Goal: Task Accomplishment & Management: Complete application form

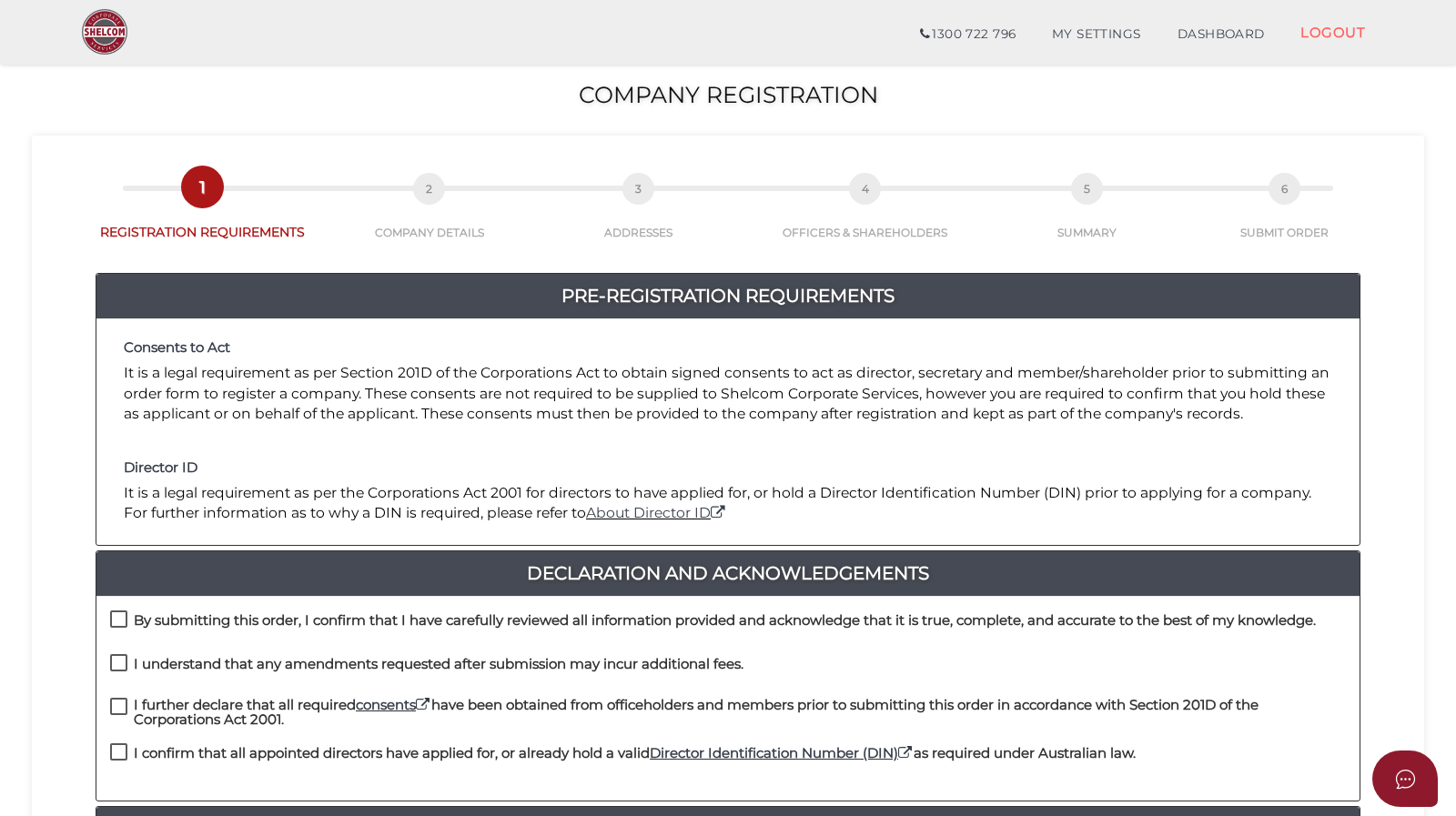
scroll to position [273, 0]
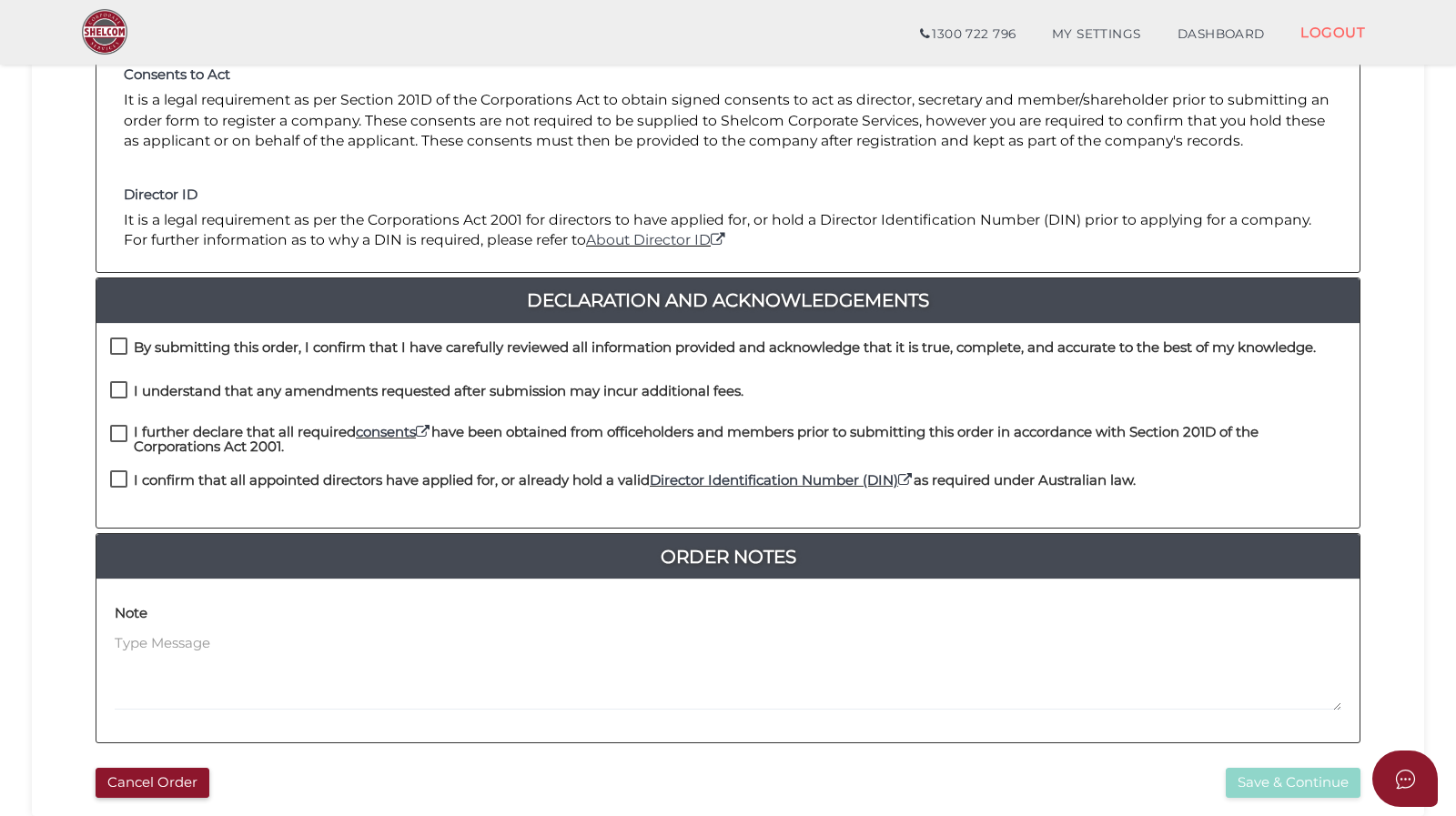
drag, startPoint x: 121, startPoint y: 340, endPoint x: 121, endPoint y: 351, distance: 11.0
click at [121, 341] on label "By submitting this order, I confirm that I have carefully reviewed all informat…" at bounding box center [713, 351] width 1206 height 23
checkbox input "true"
drag, startPoint x: 125, startPoint y: 389, endPoint x: 123, endPoint y: 408, distance: 19.1
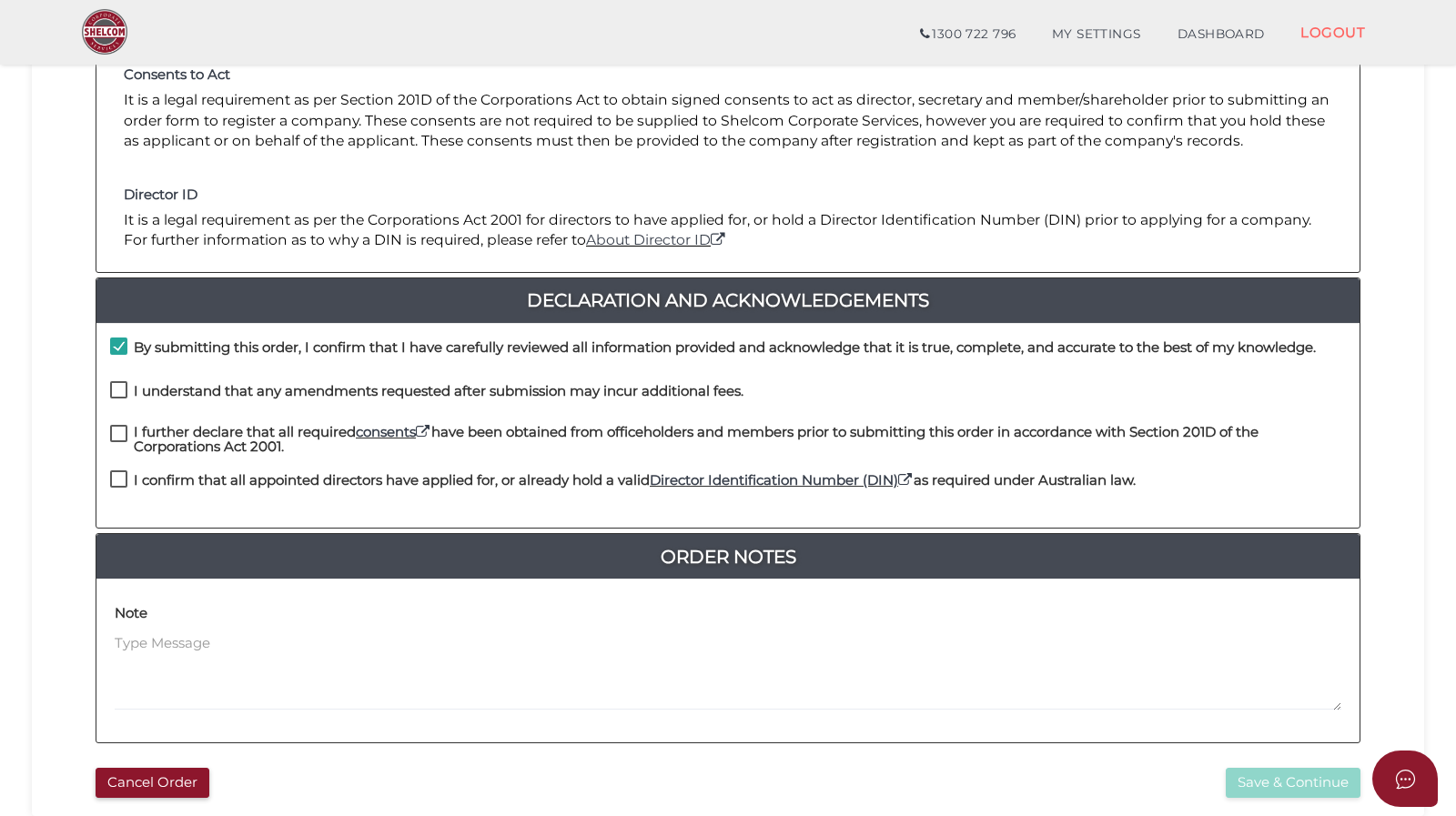
click at [124, 390] on label "I understand that any amendments requested after submission may incur additiona…" at bounding box center [426, 395] width 634 height 23
checkbox input "true"
click at [123, 437] on label "I further declare that all required consents have been obtained from officehold…" at bounding box center [728, 436] width 1237 height 23
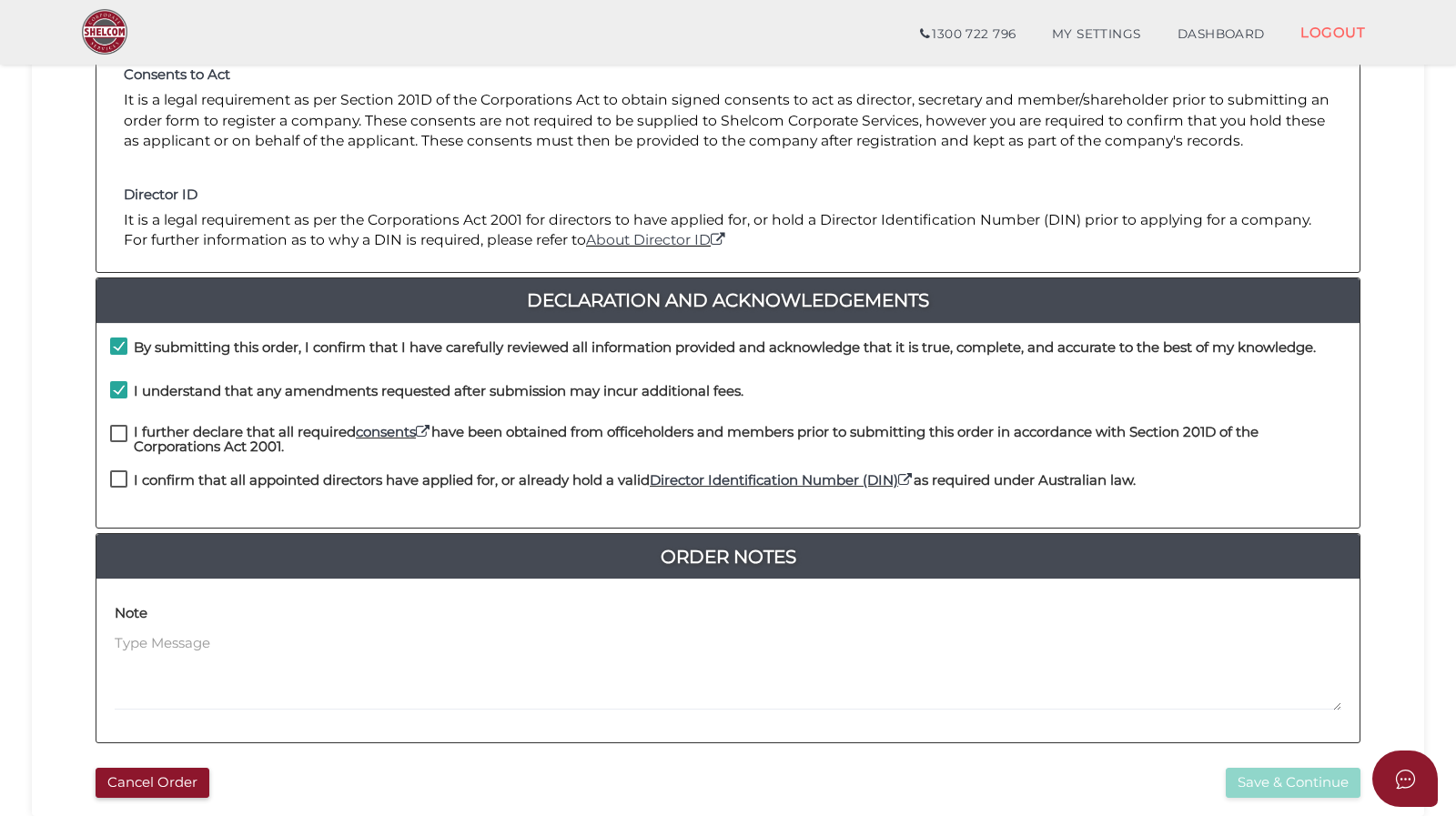
checkbox input "true"
click at [123, 481] on label "I confirm that all appointed directors have applied for, or already hold a vali…" at bounding box center [623, 484] width 1026 height 23
checkbox input "true"
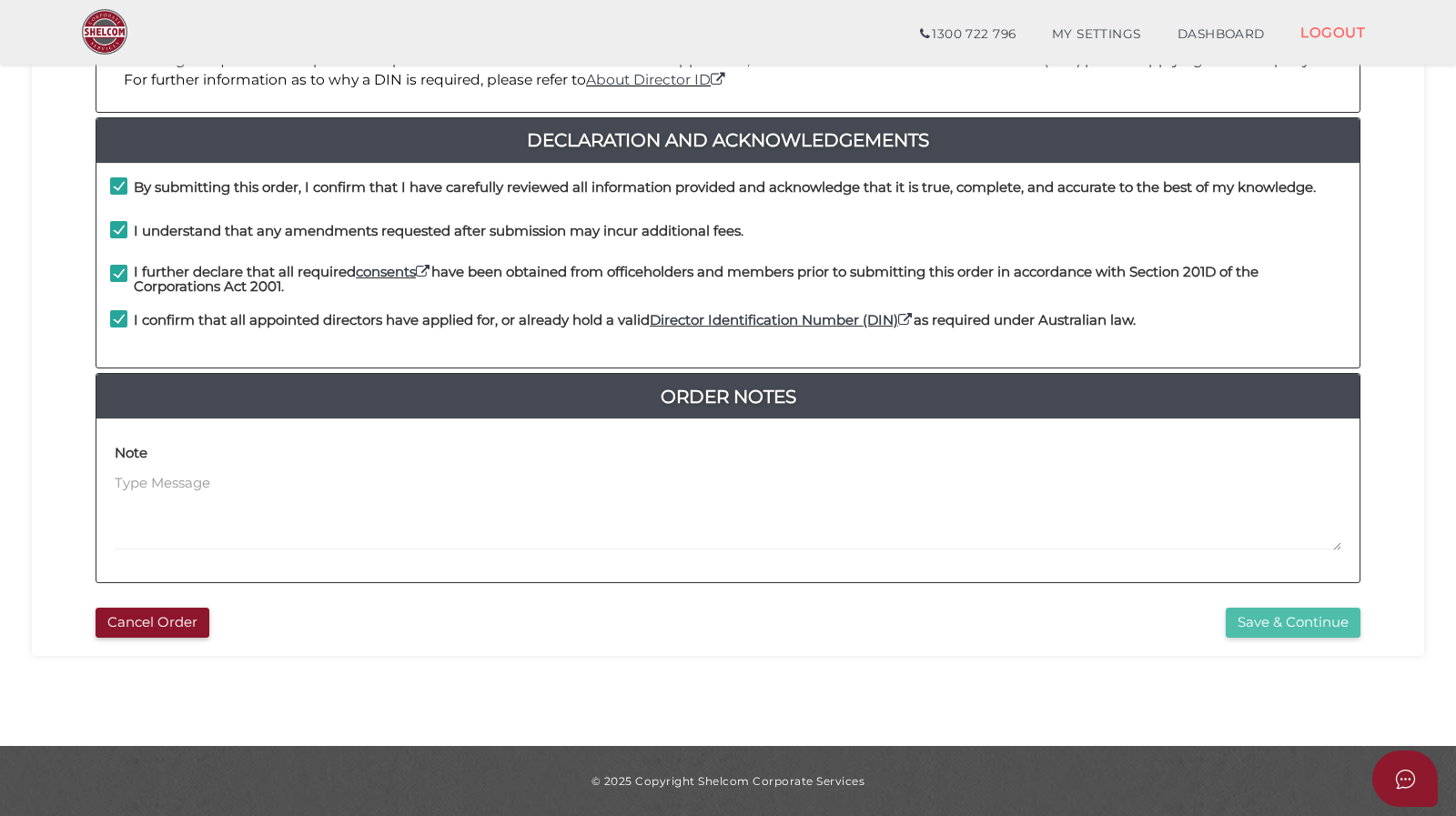
click at [1263, 621] on button "Save & Continue" at bounding box center [1293, 622] width 134 height 30
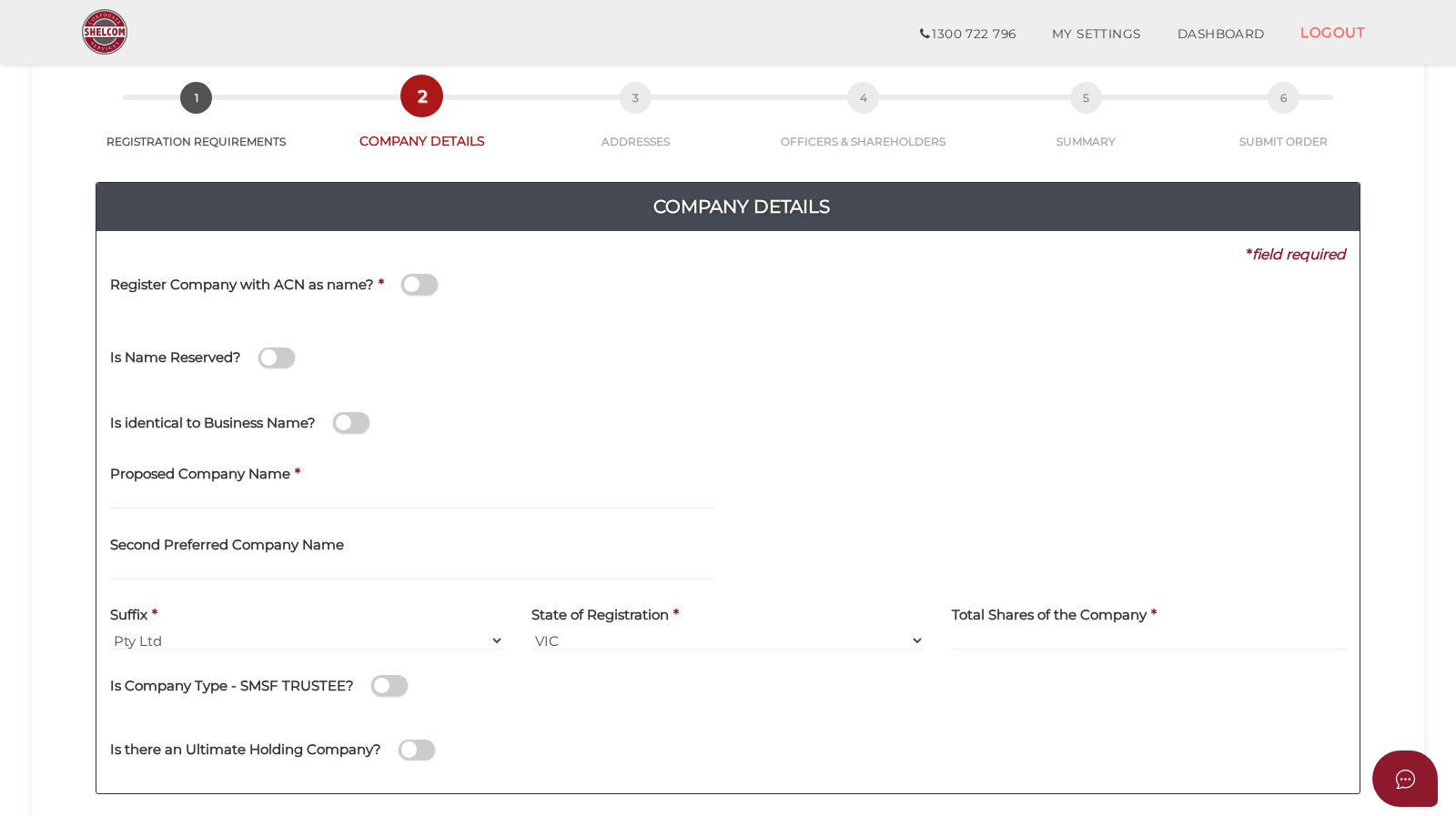
scroll to position [182, 0]
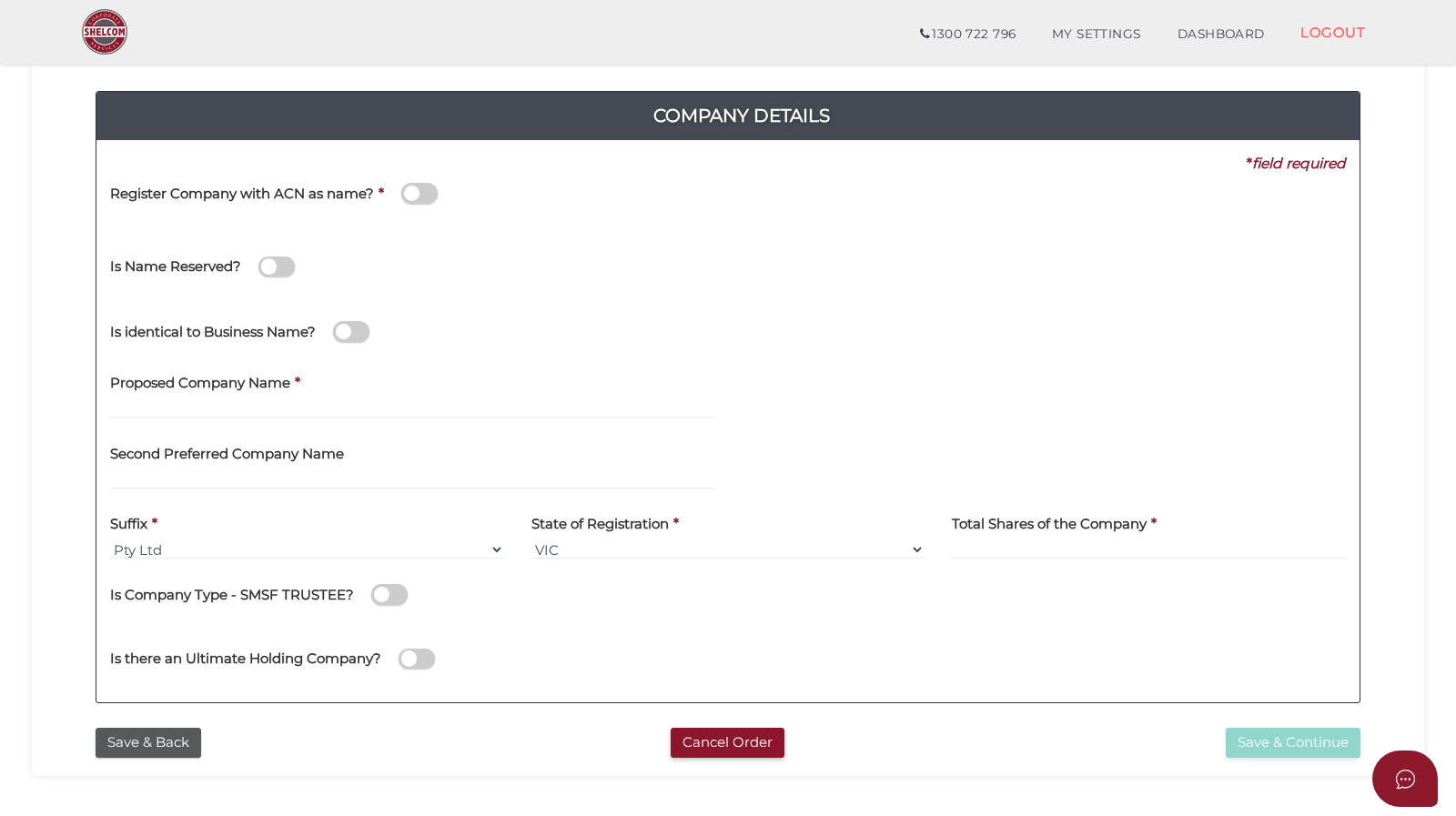
click at [408, 394] on div "Proposed Company Name *" at bounding box center [411, 391] width 604 height 57
click at [192, 415] on input "text" at bounding box center [411, 408] width 604 height 20
paste input "LMFAM Trustee"
type input "LMFAM Trustee"
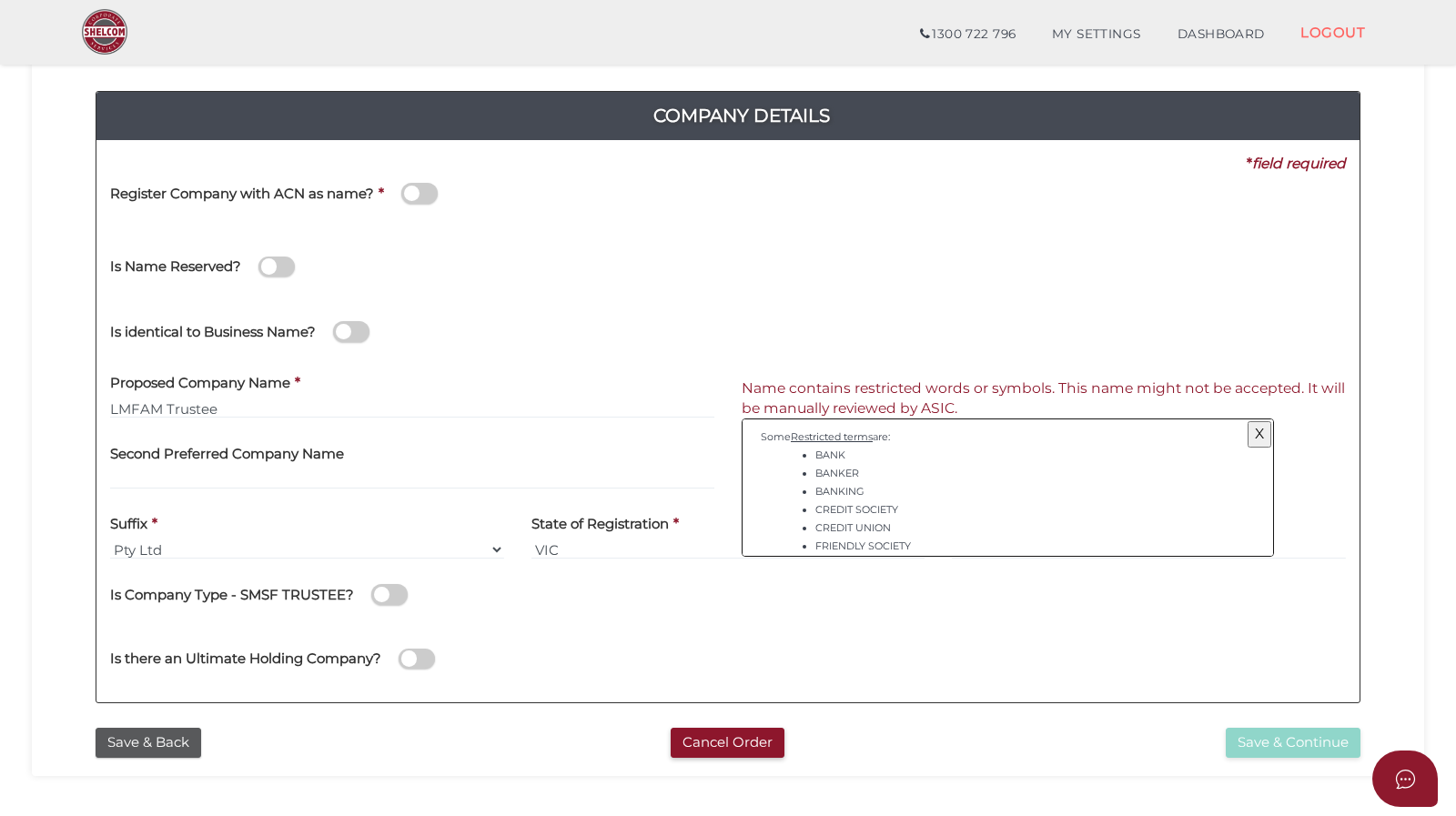
click at [846, 289] on div "Is Name Reserved?" at bounding box center [728, 264] width 1263 height 64
click at [1253, 436] on button "X" at bounding box center [1259, 434] width 24 height 26
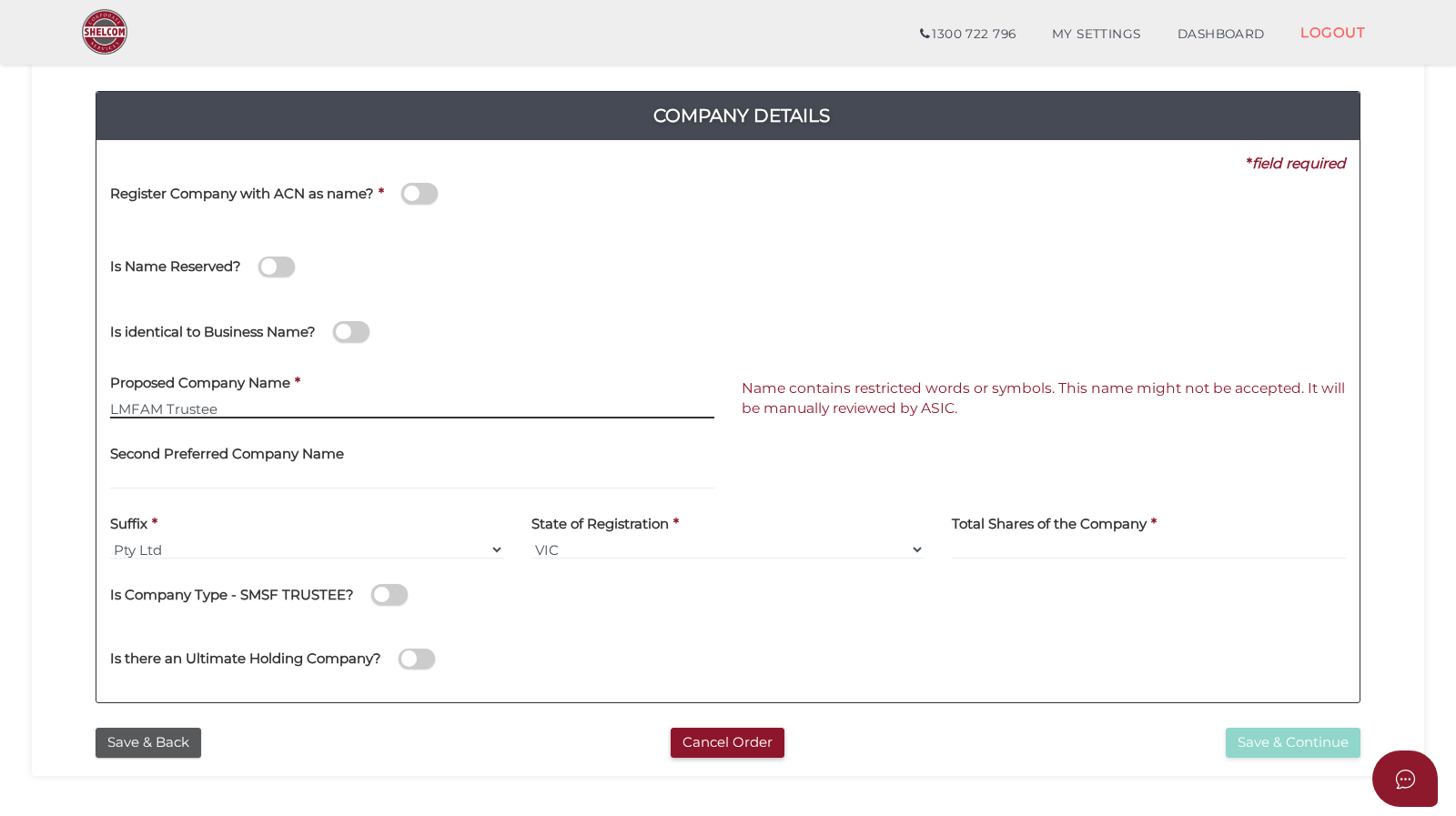
click at [229, 409] on input "LMFAM Trustee" at bounding box center [411, 408] width 604 height 20
drag, startPoint x: 242, startPoint y: 405, endPoint x: 6, endPoint y: 390, distance: 236.5
click at [6, 392] on section "Company Registration 24a197f8b61a34224782a7f05885df39 1 REGISTRATION REQUIREMEN…" at bounding box center [728, 432] width 1456 height 1131
click at [697, 334] on div "Is identical to Business Name?" at bounding box center [728, 328] width 1263 height 64
